Goal: Task Accomplishment & Management: Manage account settings

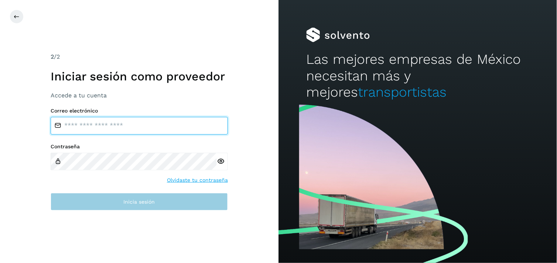
type input "**********"
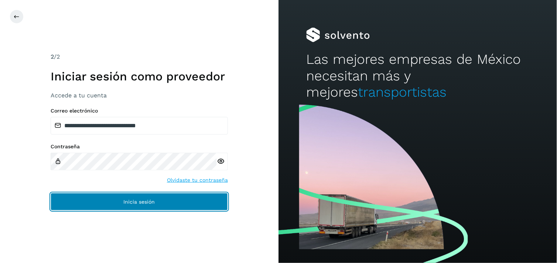
click at [113, 207] on button "Inicia sesión" at bounding box center [139, 202] width 177 height 18
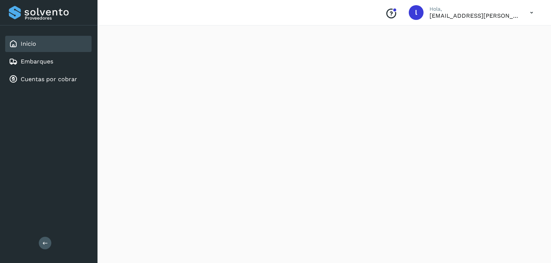
scroll to position [676, 0]
